Goal: Task Accomplishment & Management: Manage account settings

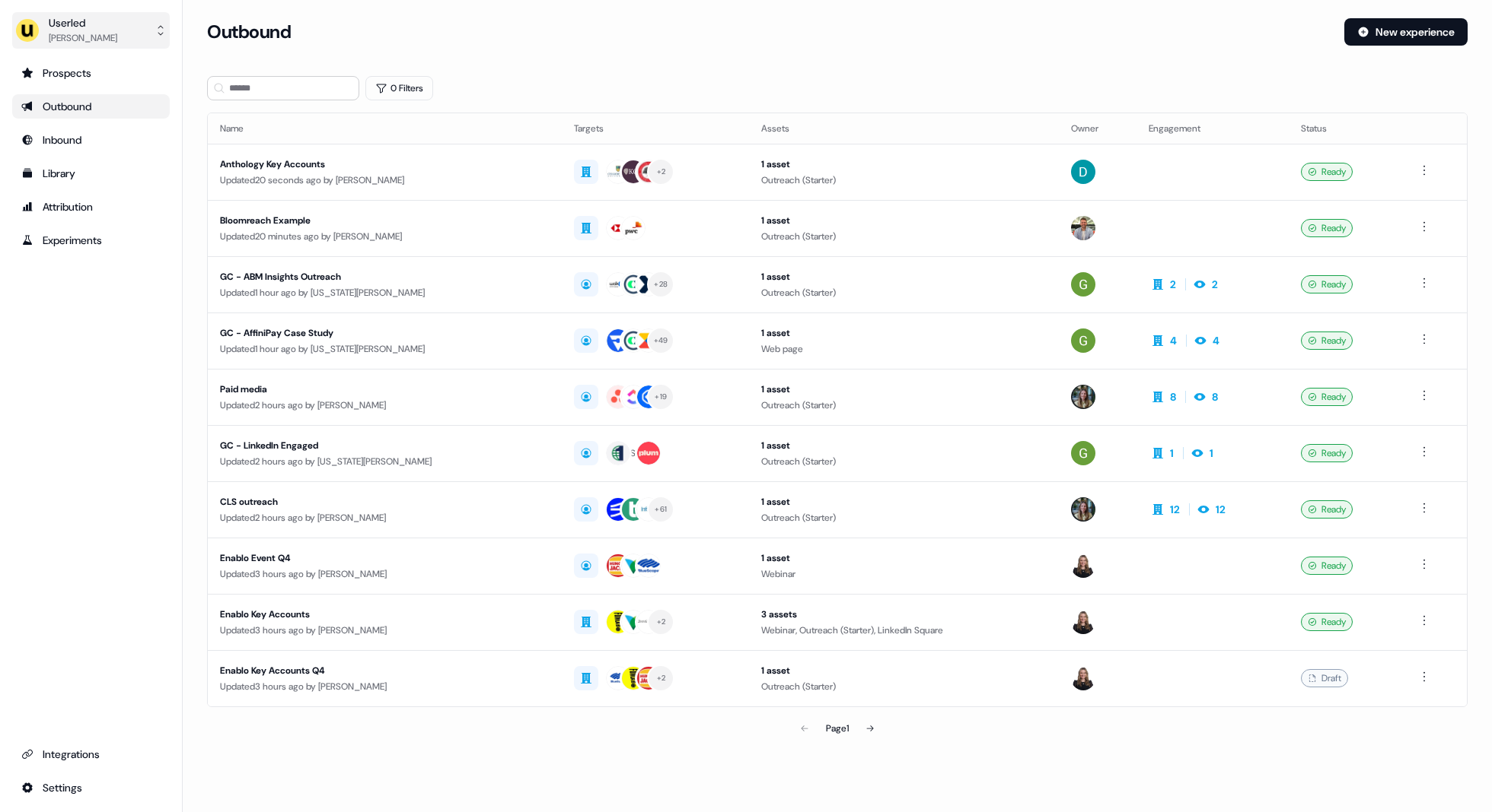
click at [107, 33] on div "[PERSON_NAME]" at bounding box center [83, 38] width 69 height 15
click at [85, 72] on div "Impersonate (Admin)" at bounding box center [90, 71] width 145 height 27
